Goal: Find specific page/section: Find specific page/section

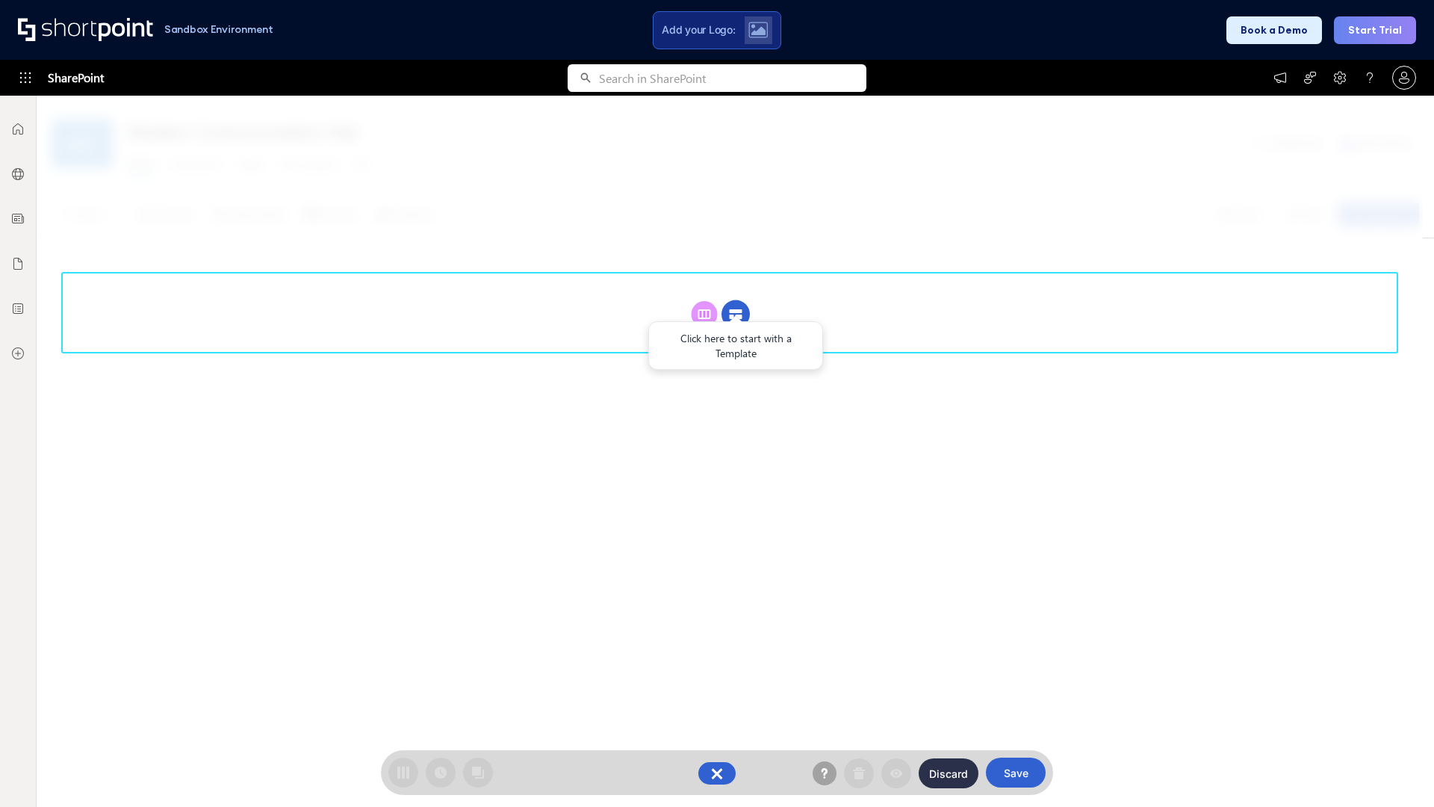
click at [736, 300] on circle at bounding box center [735, 314] width 28 height 28
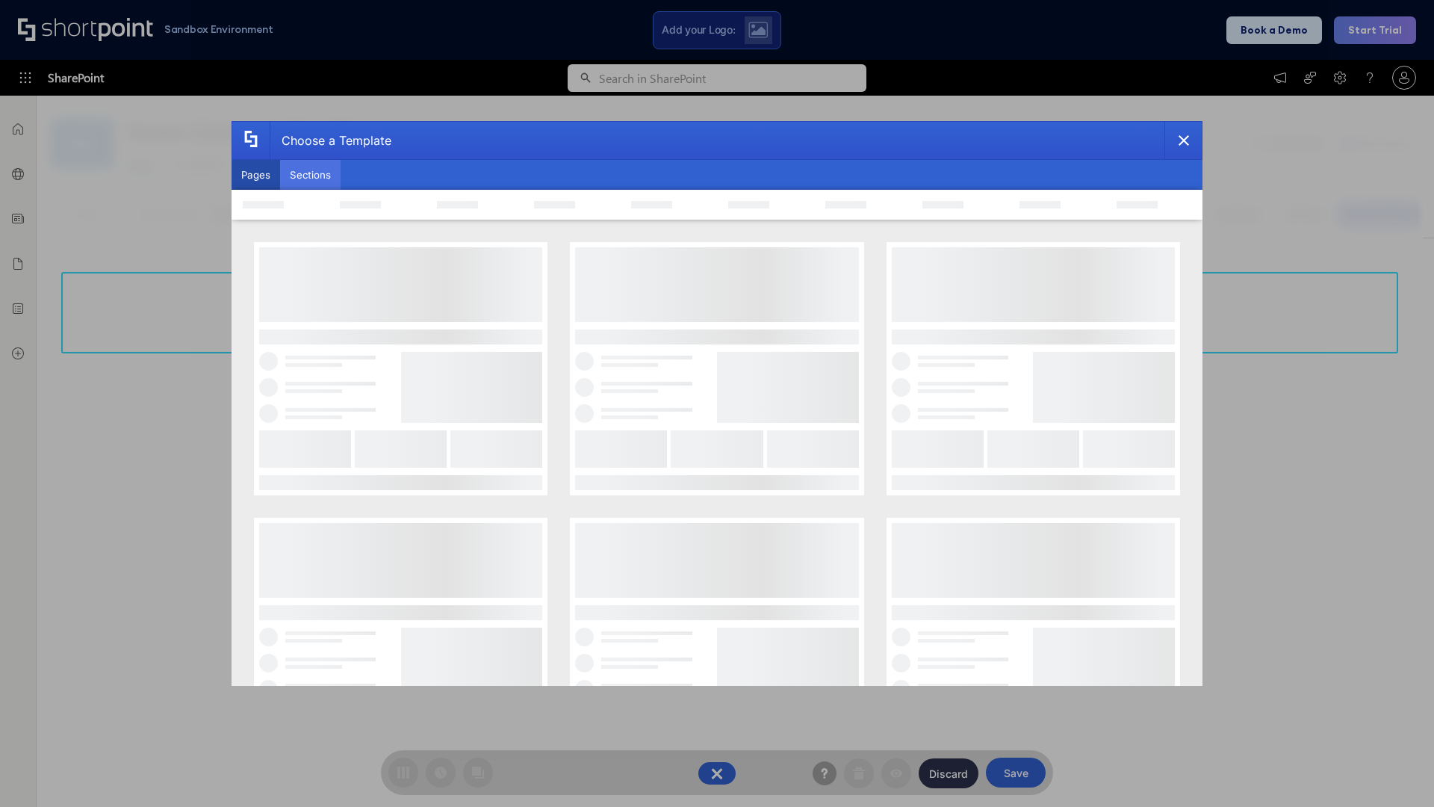
click at [310, 175] on button "Sections" at bounding box center [310, 175] width 60 height 30
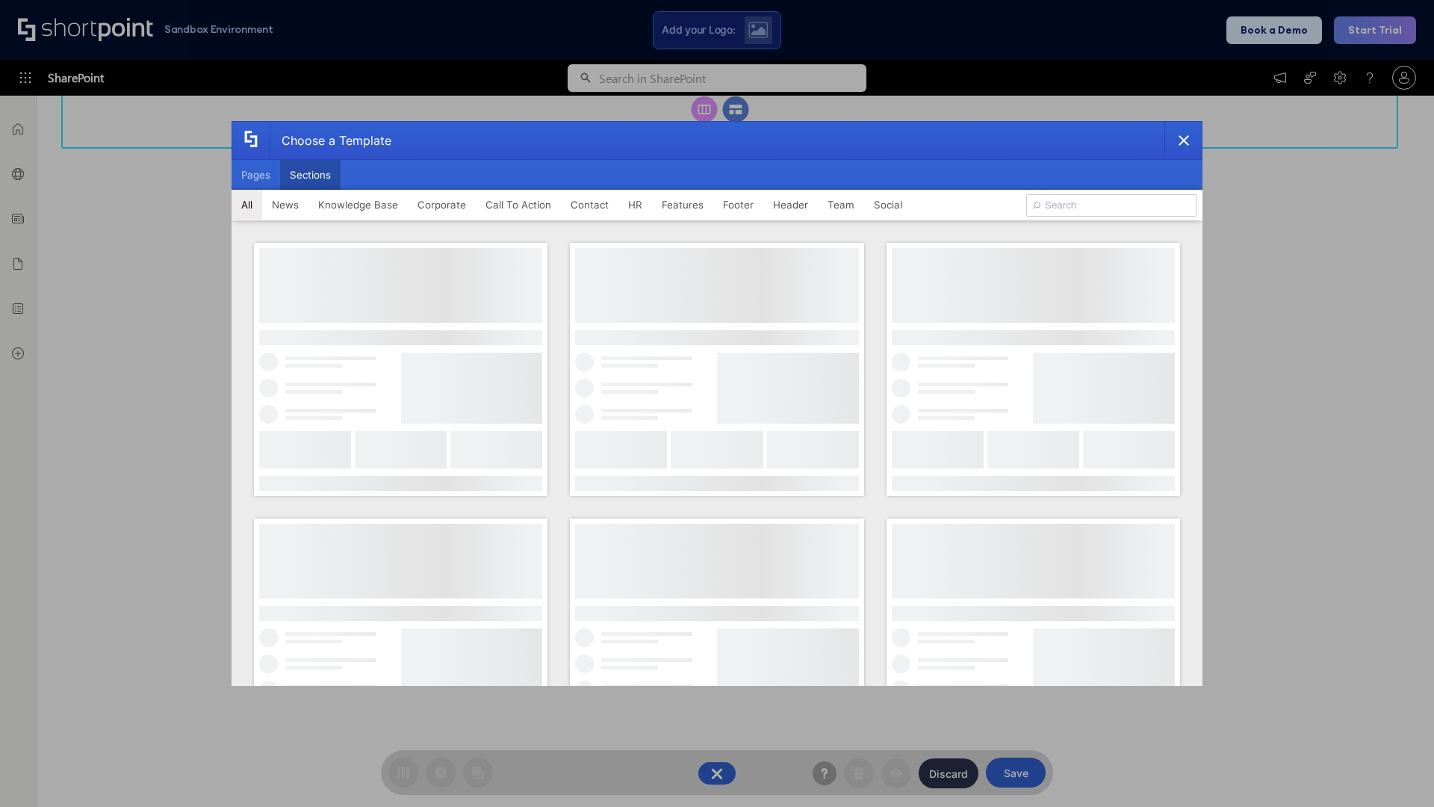
type input "Header 5"
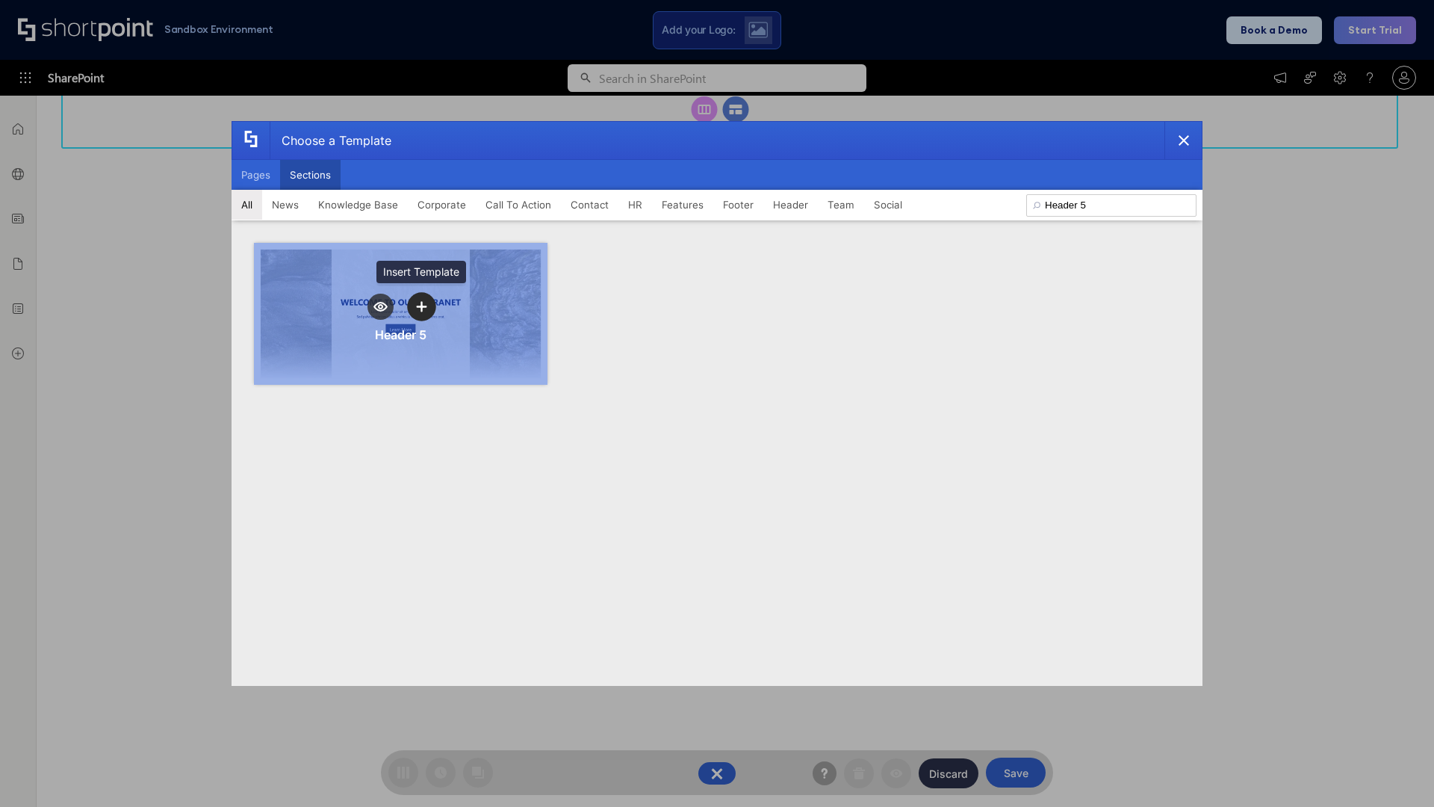
click at [421, 306] on icon "template selector" at bounding box center [421, 306] width 10 height 10
